Goal: Information Seeking & Learning: Learn about a topic

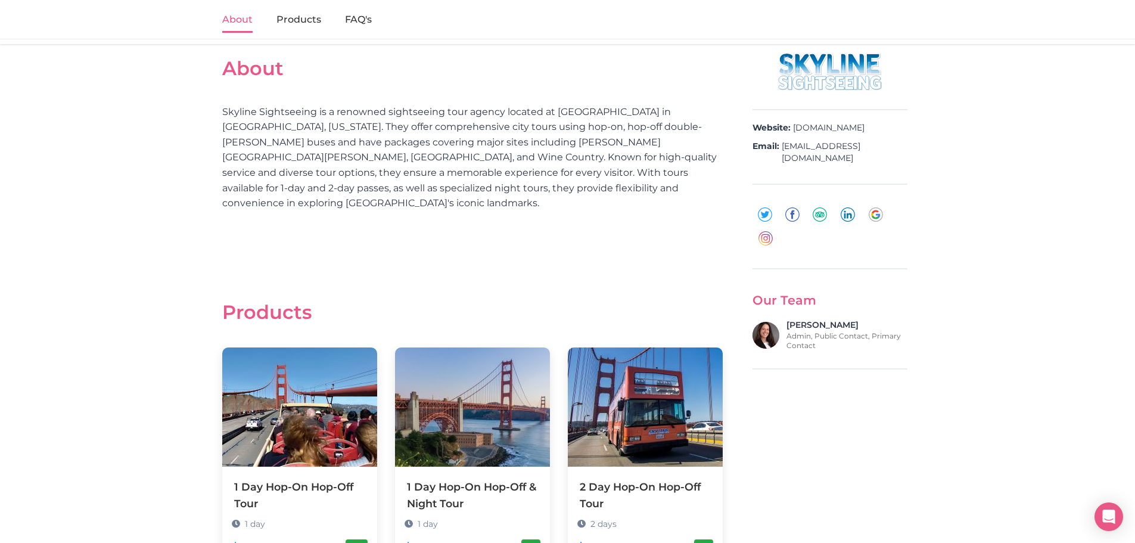
scroll to position [477, 0]
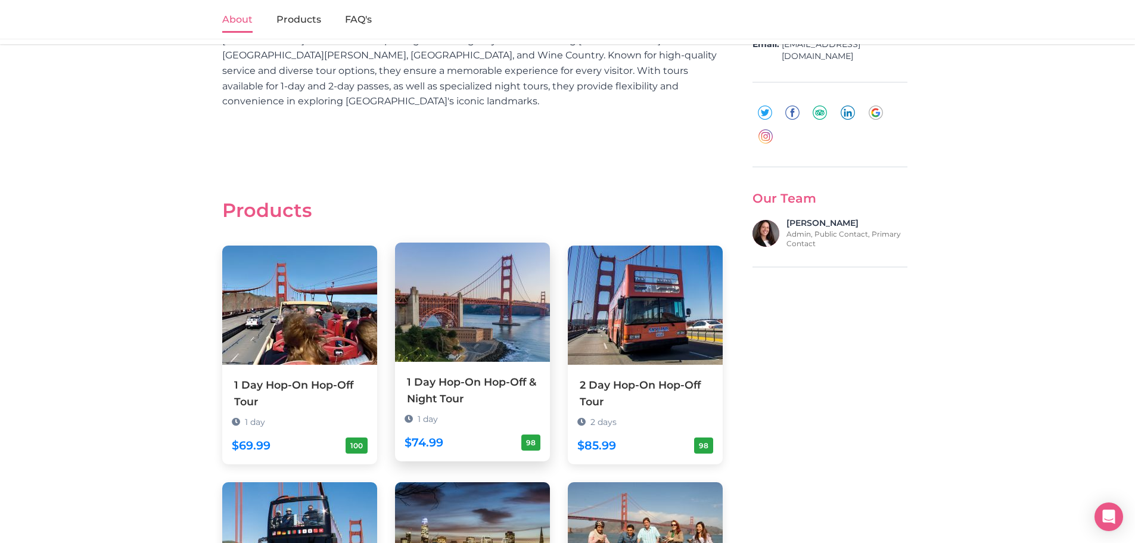
click at [451, 374] on div "1 Day Hop-On Hop-Off & Night Tour" at bounding box center [472, 390] width 131 height 33
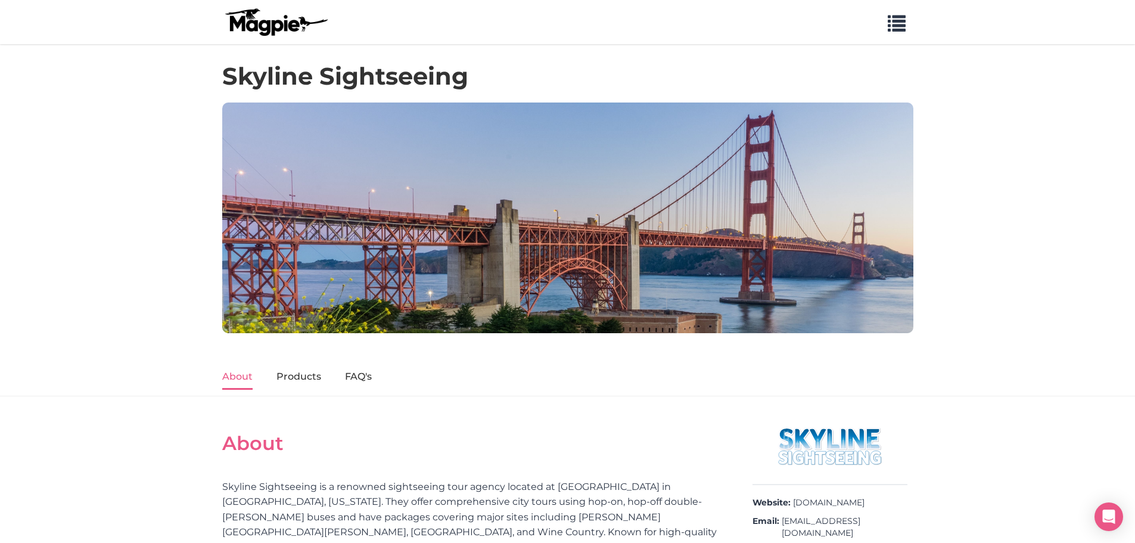
scroll to position [357, 0]
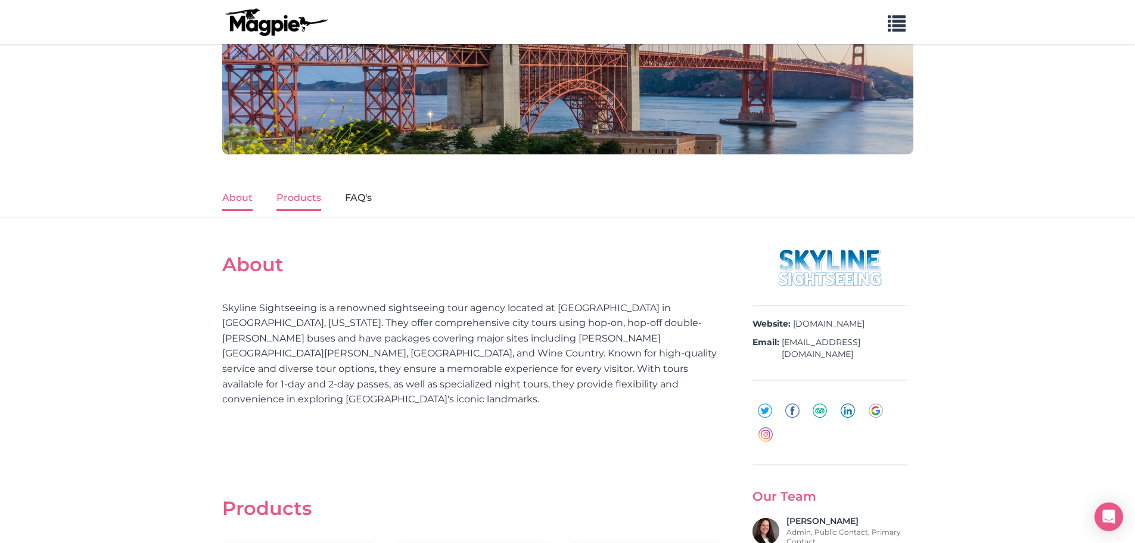
click at [290, 197] on link "Products" at bounding box center [298, 198] width 45 height 25
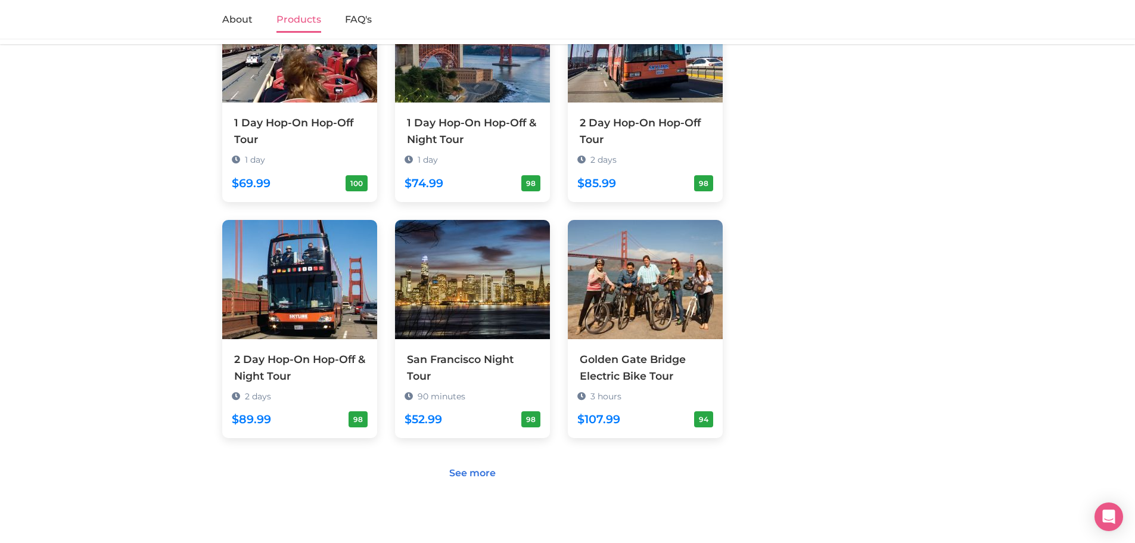
scroll to position [761, 0]
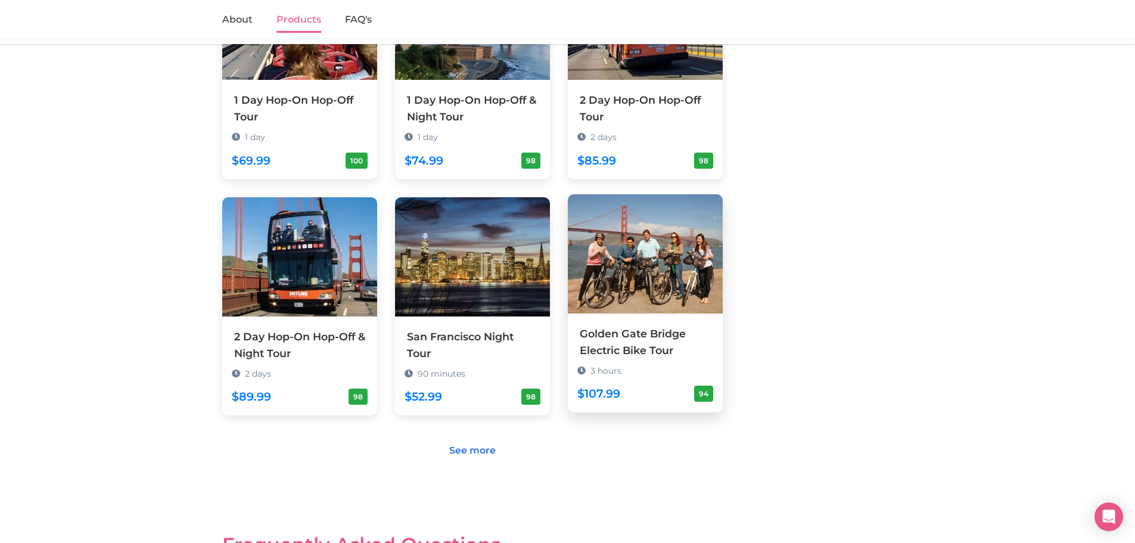
click at [630, 328] on div "Golden Gate Bridge Electric Bike Tour" at bounding box center [645, 341] width 131 height 33
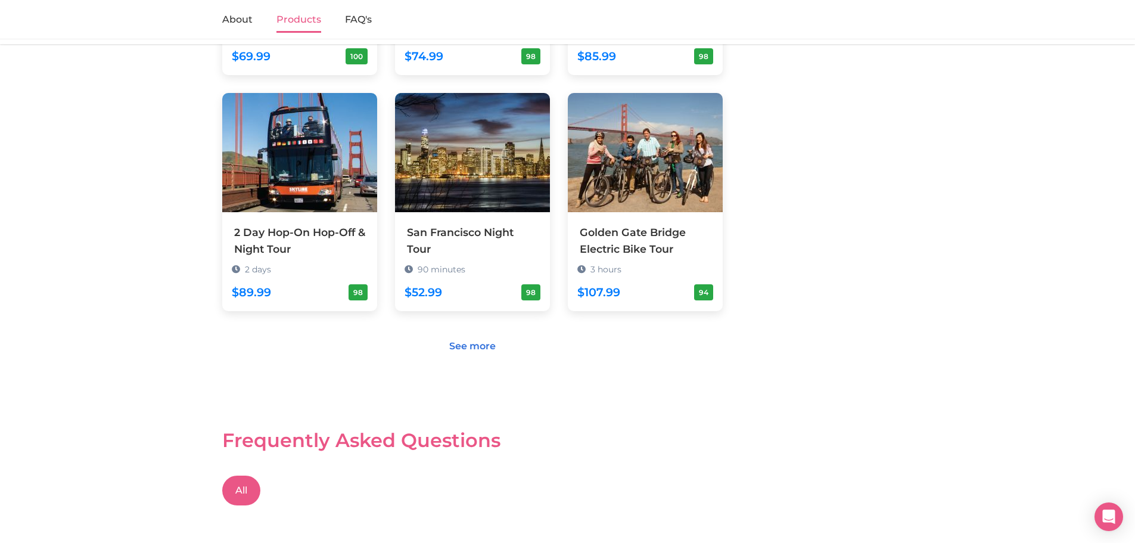
scroll to position [880, 0]
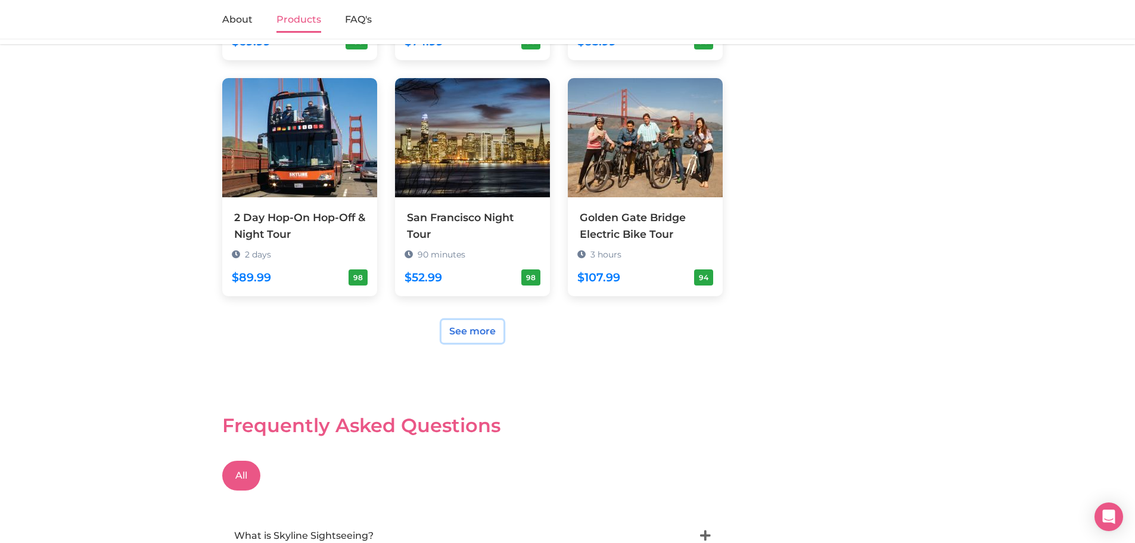
click at [468, 320] on link "See more" at bounding box center [472, 331] width 62 height 23
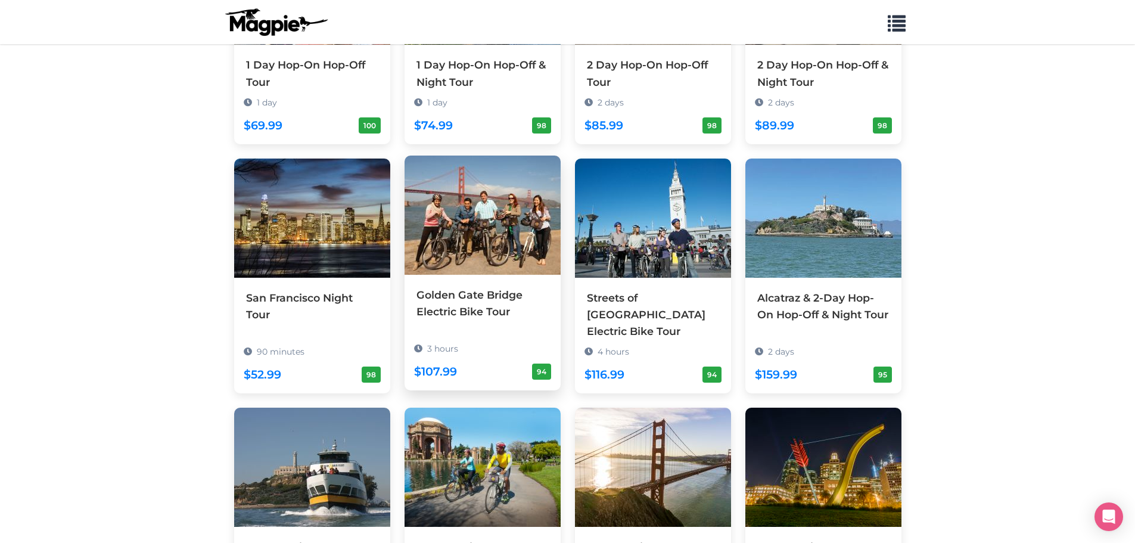
scroll to position [298, 0]
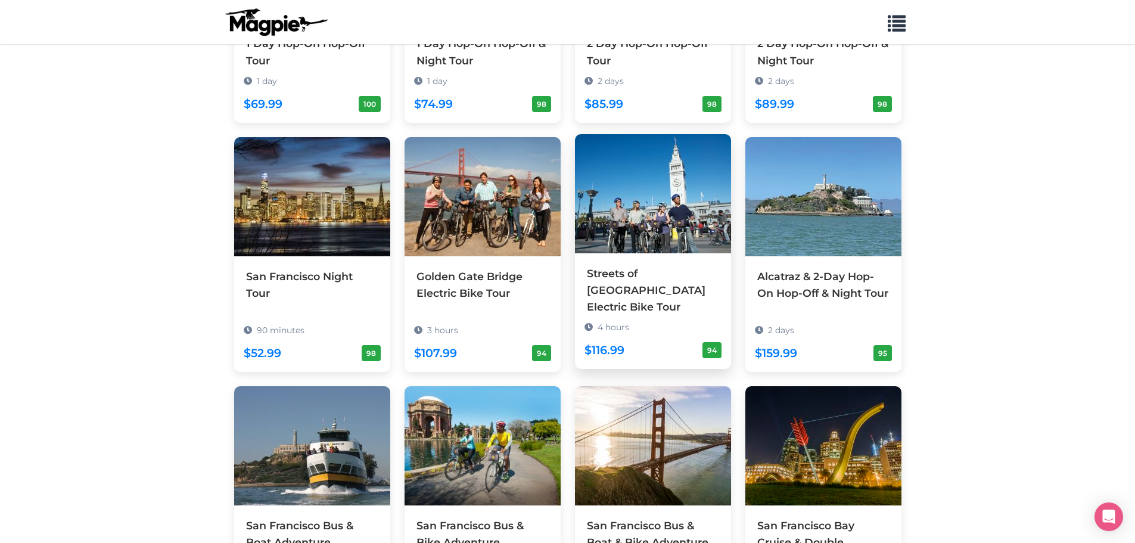
click at [646, 276] on div "Streets of [GEOGRAPHIC_DATA] Electric Bike Tour" at bounding box center [653, 290] width 132 height 50
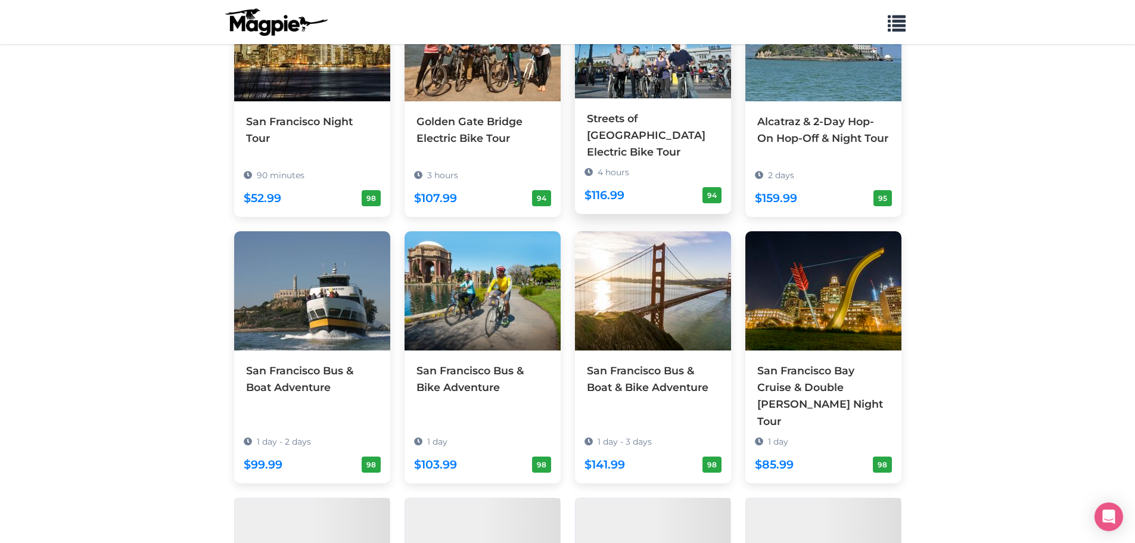
scroll to position [477, 0]
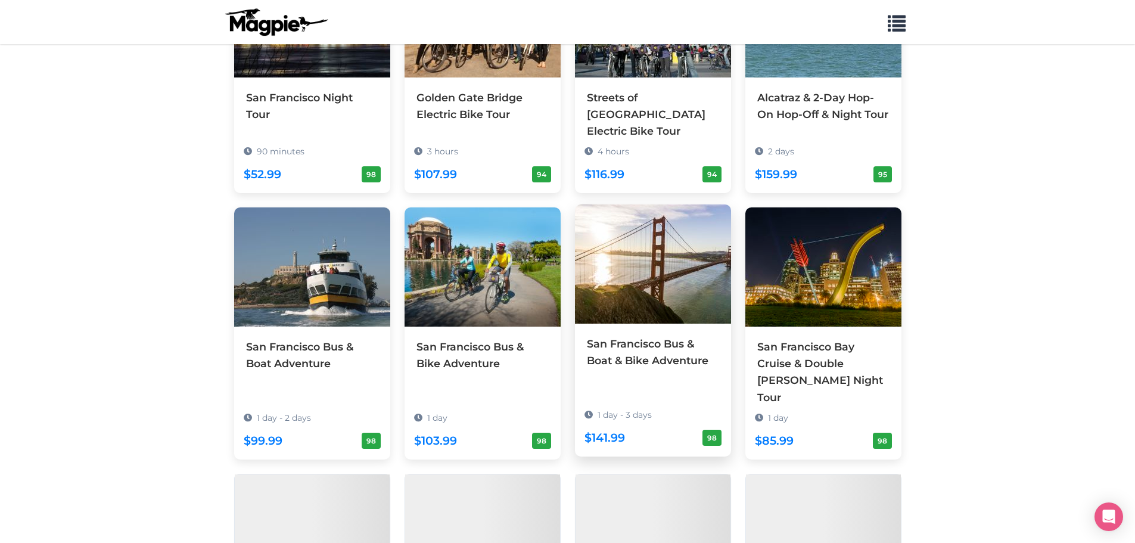
click at [652, 353] on div "San Francisco Bus & Boat & Bike Adventure" at bounding box center [653, 351] width 132 height 33
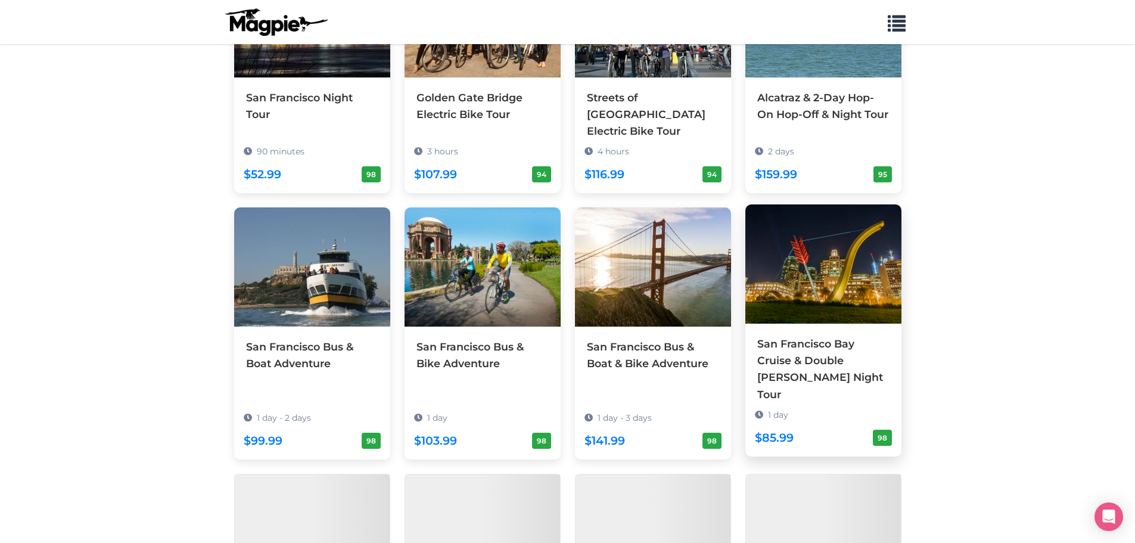
click at [818, 347] on div "San Francisco Bay Cruise & Double [PERSON_NAME] Night Tour" at bounding box center [823, 368] width 132 height 67
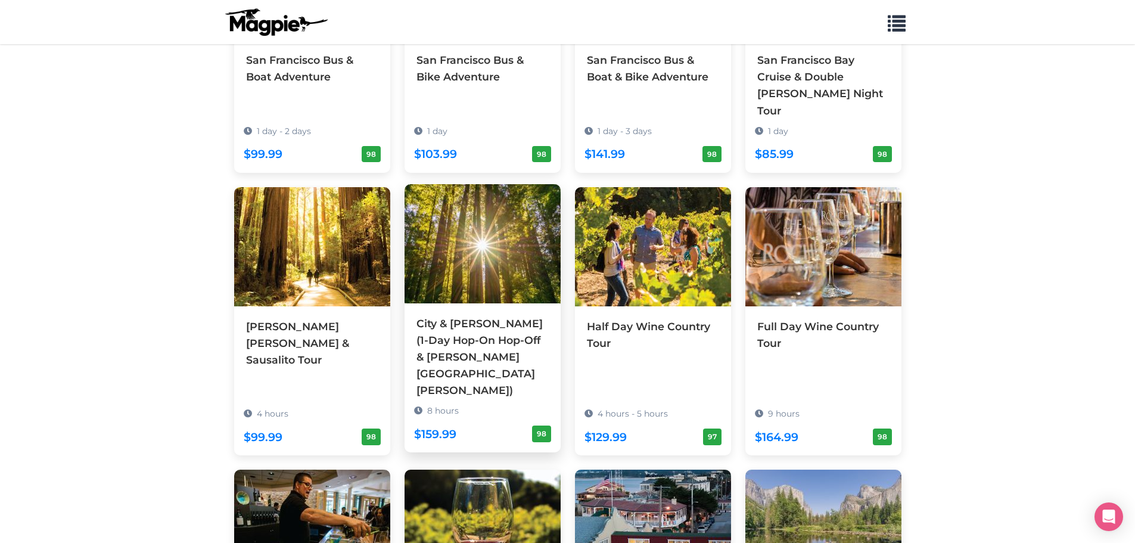
scroll to position [766, 0]
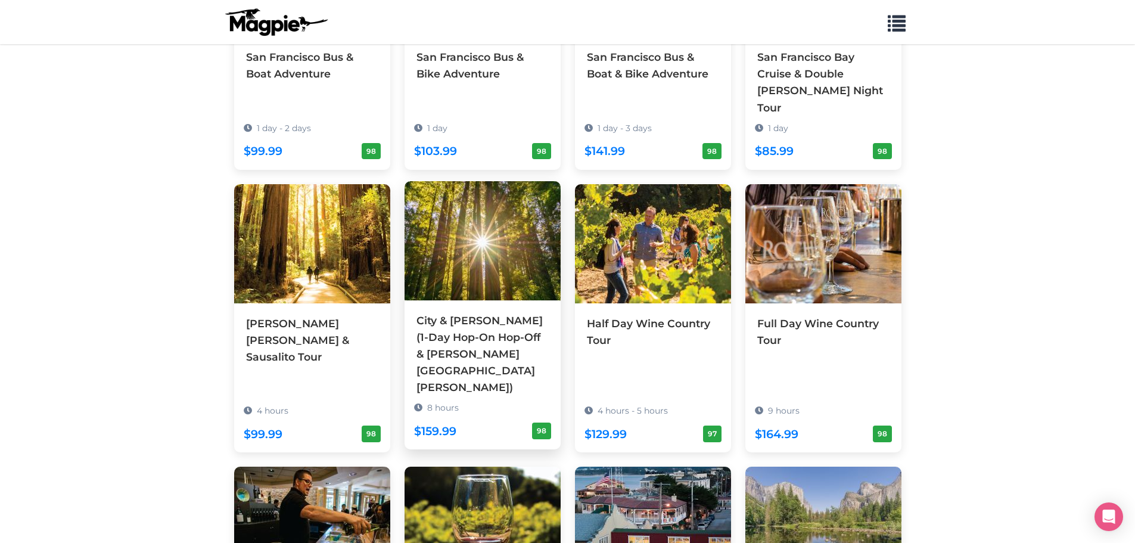
click at [479, 312] on div "City & [PERSON_NAME] (1-Day Hop-On Hop-Off & [PERSON_NAME][GEOGRAPHIC_DATA][PER…" at bounding box center [482, 354] width 132 height 84
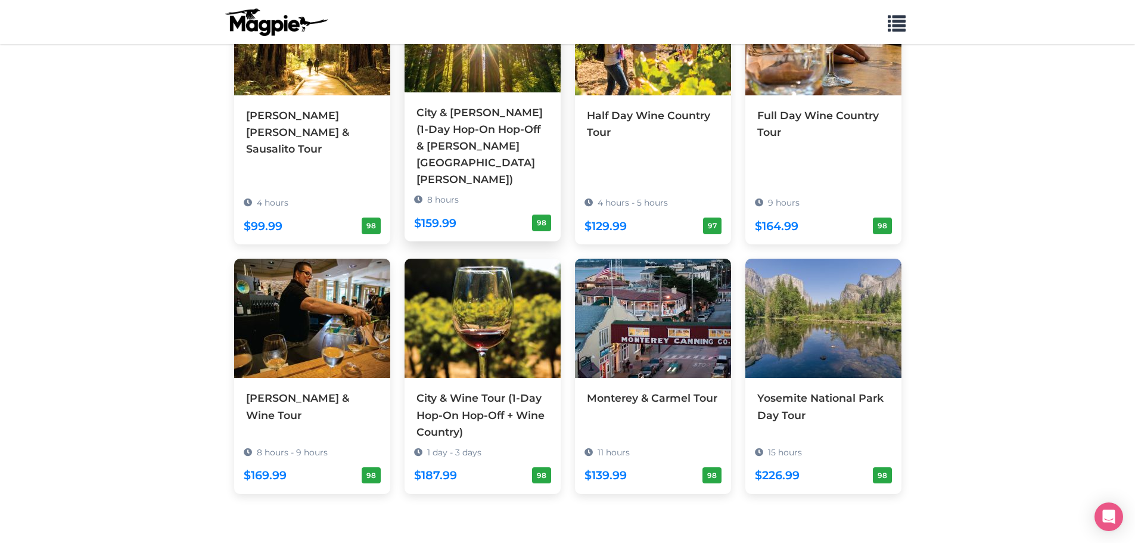
scroll to position [975, 0]
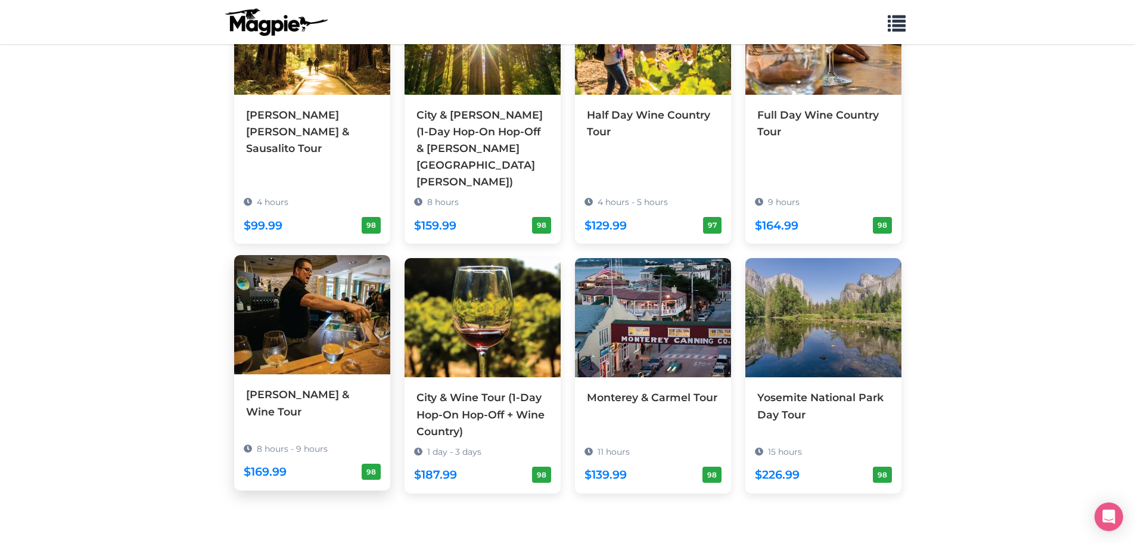
click at [322, 386] on div "[PERSON_NAME] & Wine Tour" at bounding box center [312, 402] width 132 height 33
